Goal: Task Accomplishment & Management: Use online tool/utility

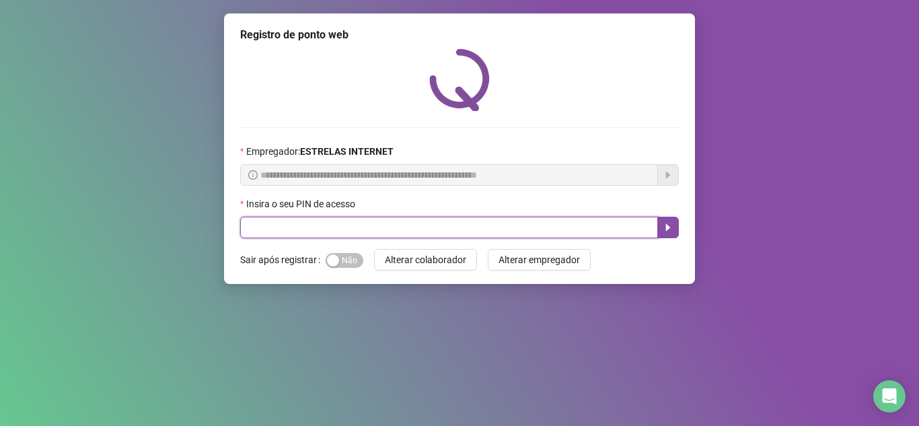
click at [361, 227] on input "text" at bounding box center [449, 228] width 418 height 22
click at [344, 225] on input "text" at bounding box center [449, 228] width 418 height 22
type input "*****"
click at [669, 219] on button "button" at bounding box center [668, 228] width 22 height 22
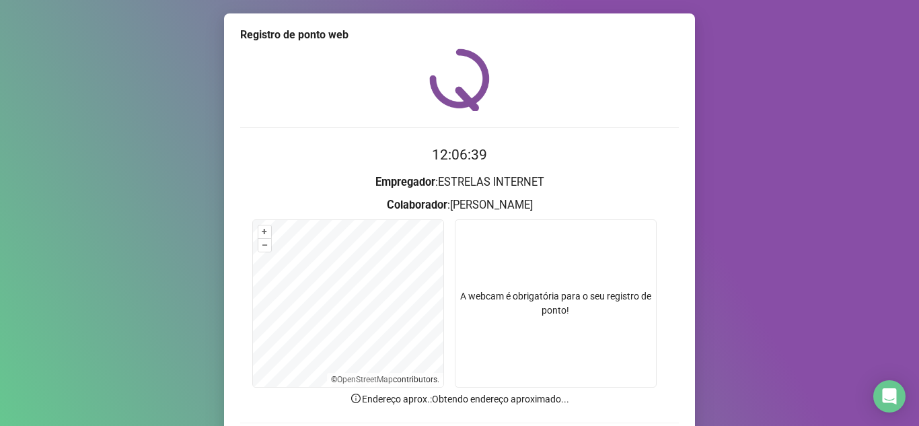
scroll to position [100, 0]
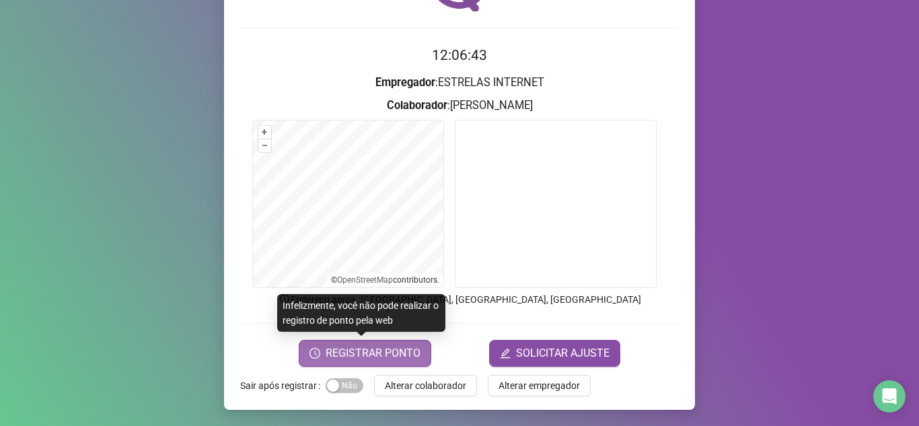
click at [402, 361] on button "REGISTRAR PONTO" at bounding box center [365, 353] width 133 height 27
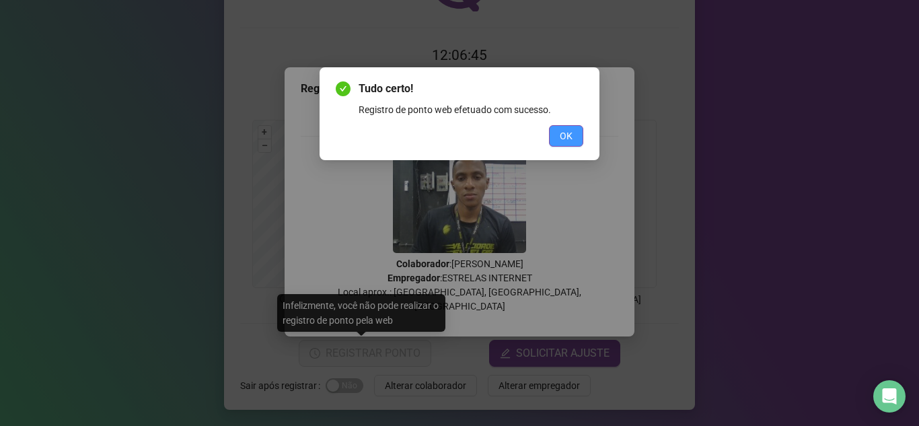
click at [552, 135] on button "OK" at bounding box center [566, 136] width 34 height 22
